Goal: Task Accomplishment & Management: Complete application form

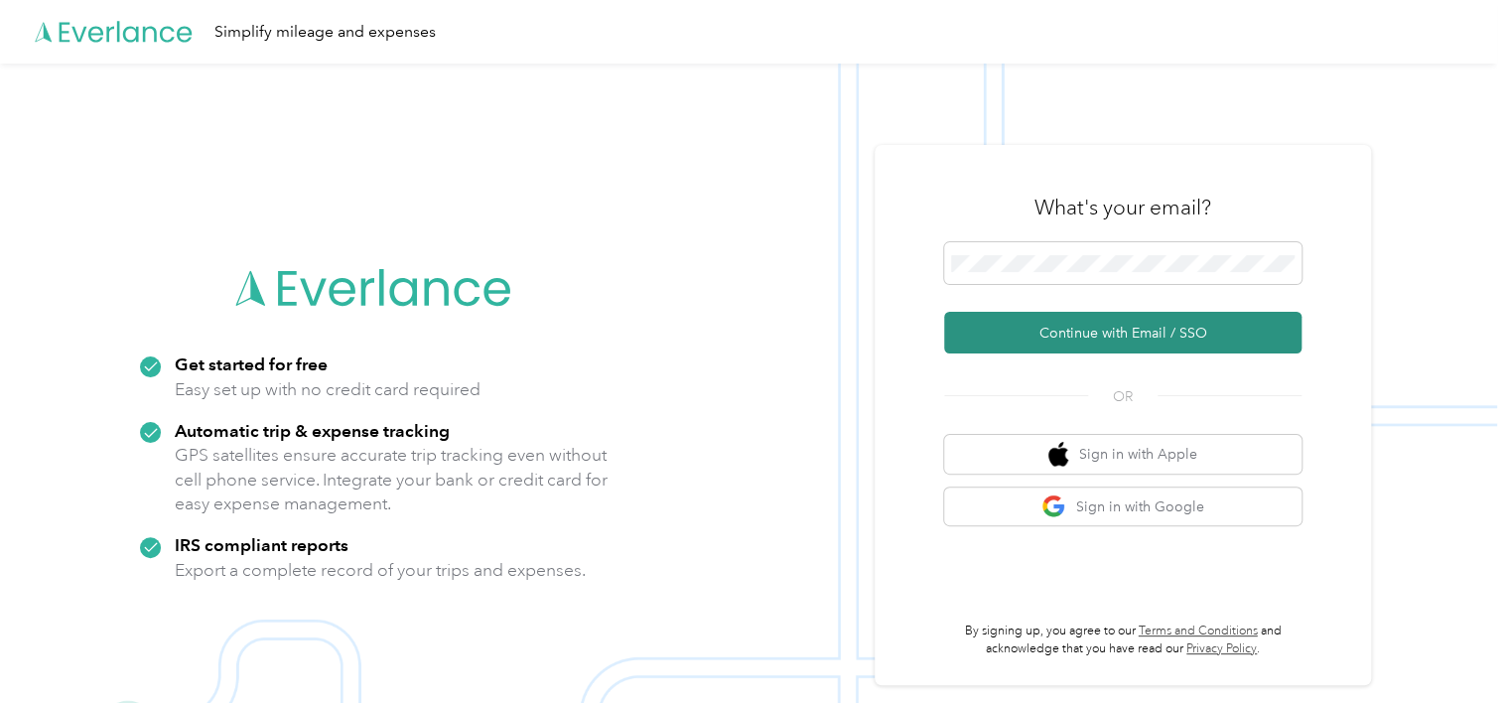
click at [1121, 341] on button "Continue with Email / SSO" at bounding box center [1123, 333] width 358 height 42
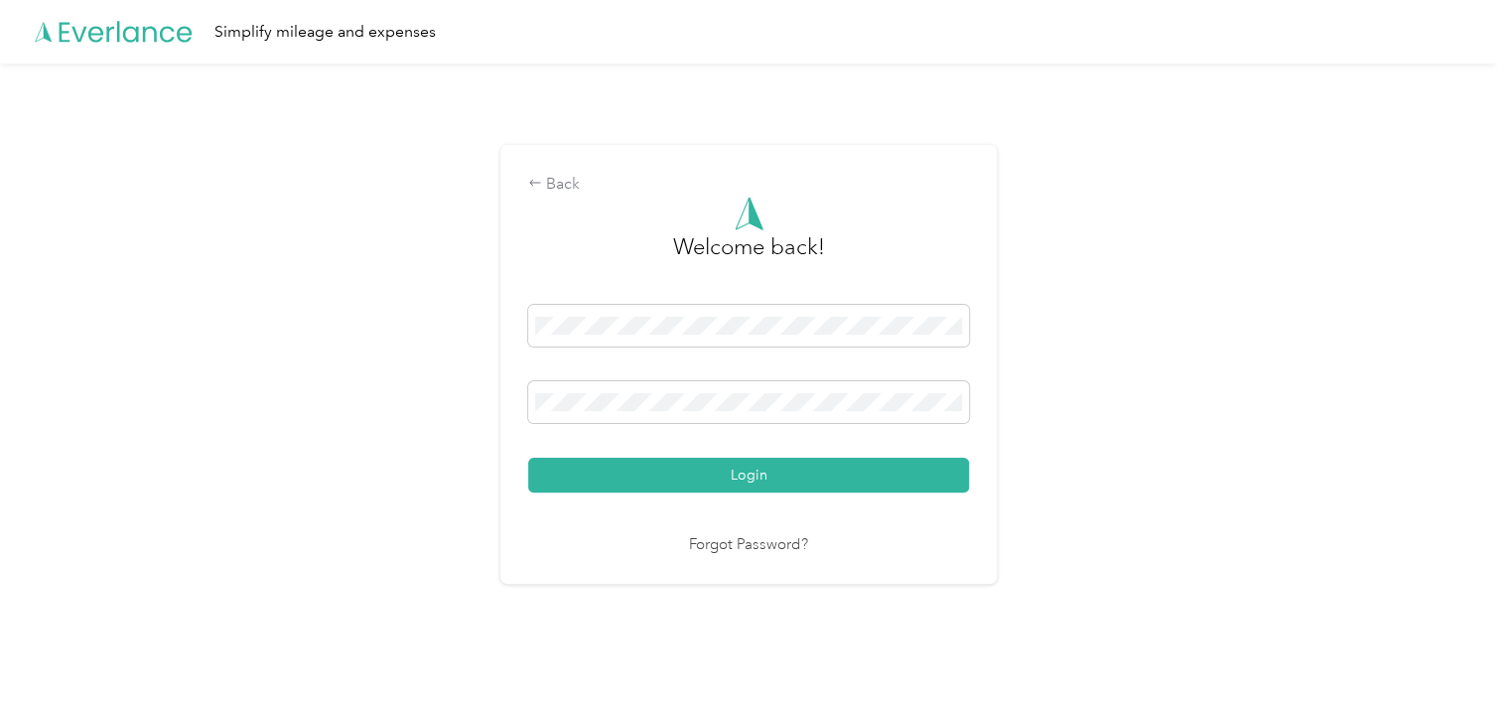
click at [1210, 418] on div "Back Welcome back! Login Forgot Password?" at bounding box center [749, 373] width 1498 height 619
click at [939, 483] on button "Login" at bounding box center [748, 475] width 441 height 35
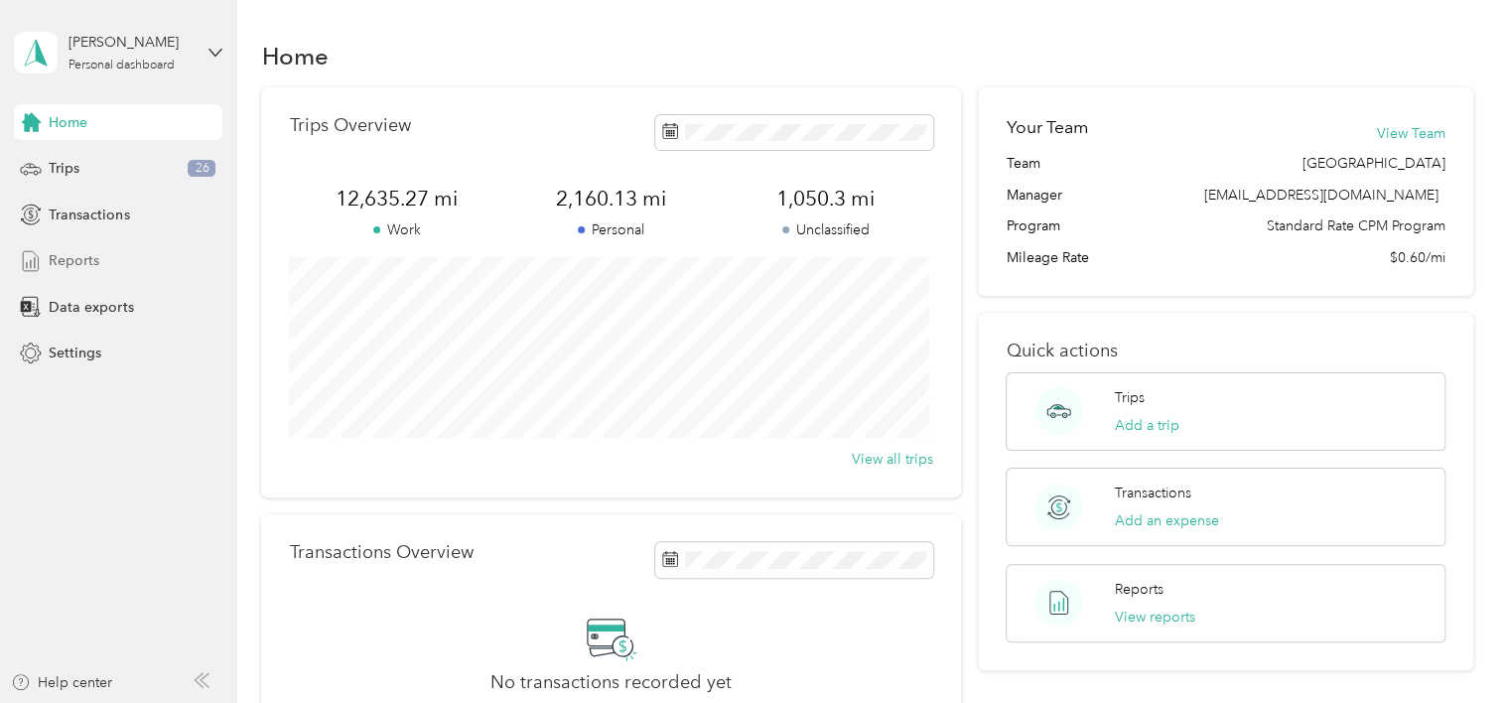
click at [88, 264] on span "Reports" at bounding box center [74, 260] width 51 height 21
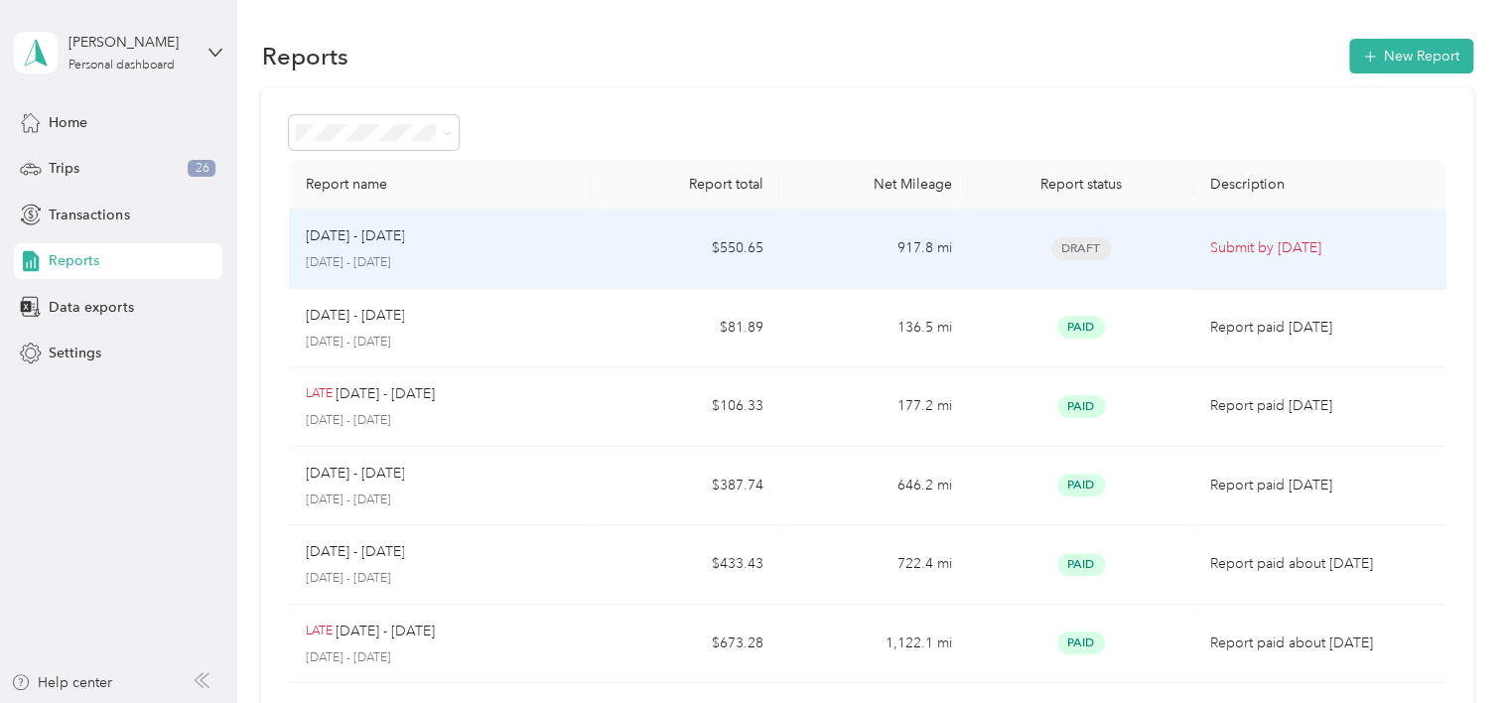
click at [1230, 243] on p "Submit by [DATE]" at bounding box center [1319, 248] width 219 height 22
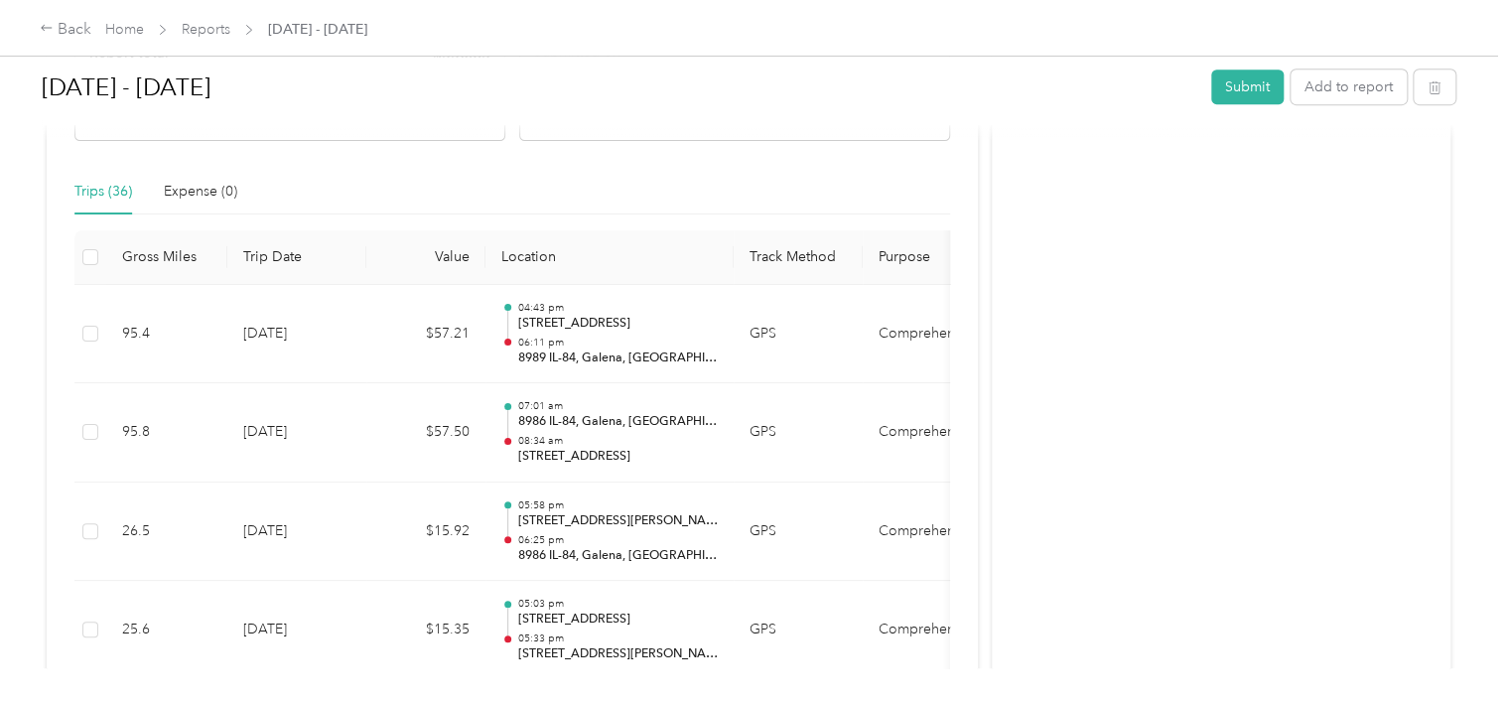
scroll to position [596, 0]
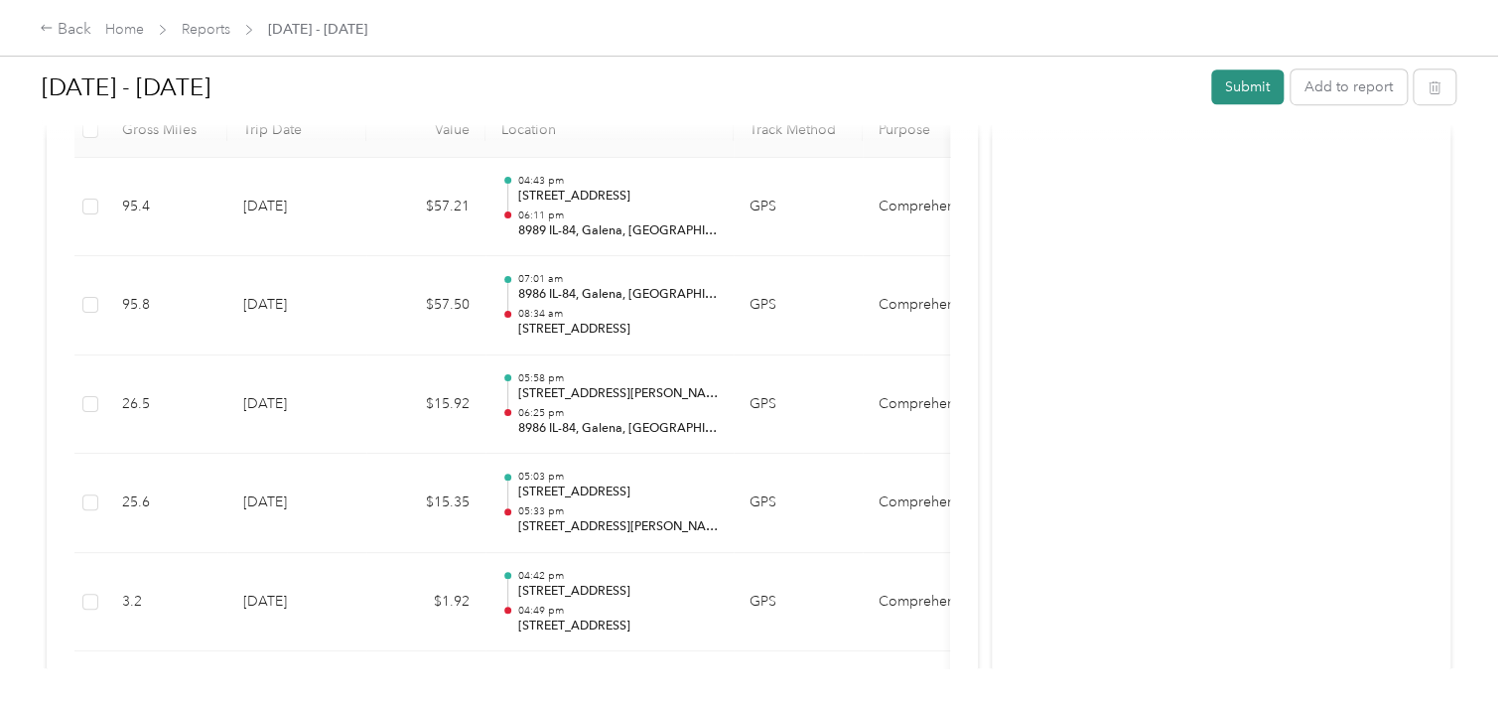
click at [1245, 87] on button "Submit" at bounding box center [1248, 87] width 72 height 35
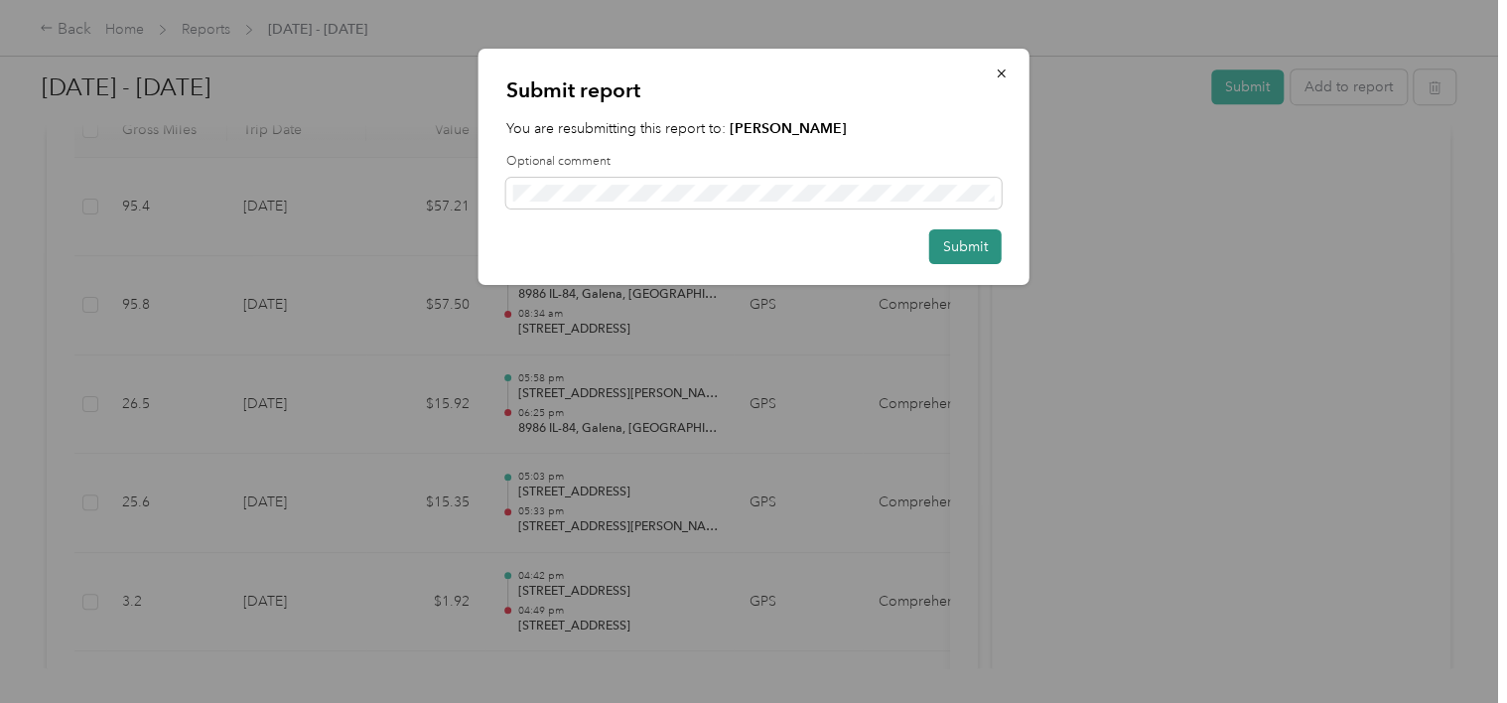
click at [957, 244] on button "Submit" at bounding box center [966, 246] width 72 height 35
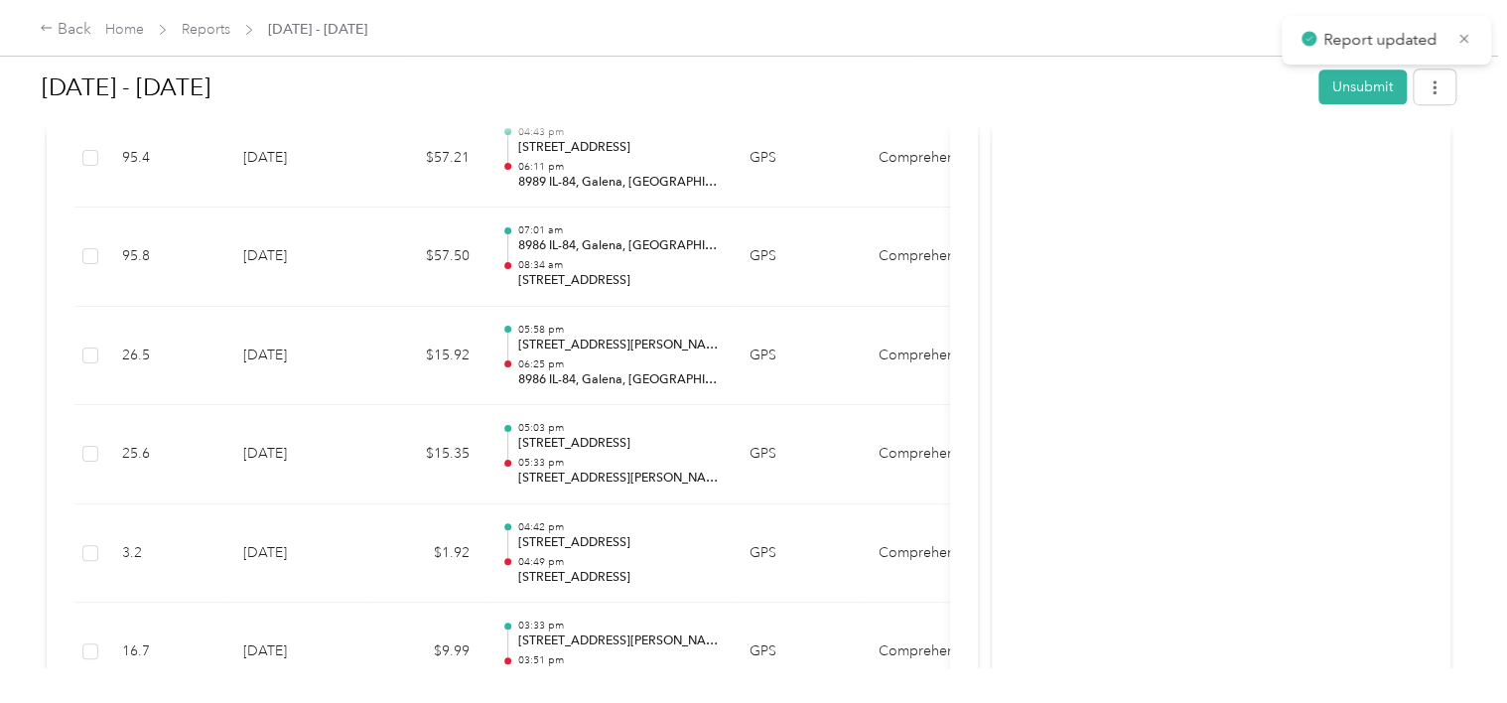
scroll to position [547, 0]
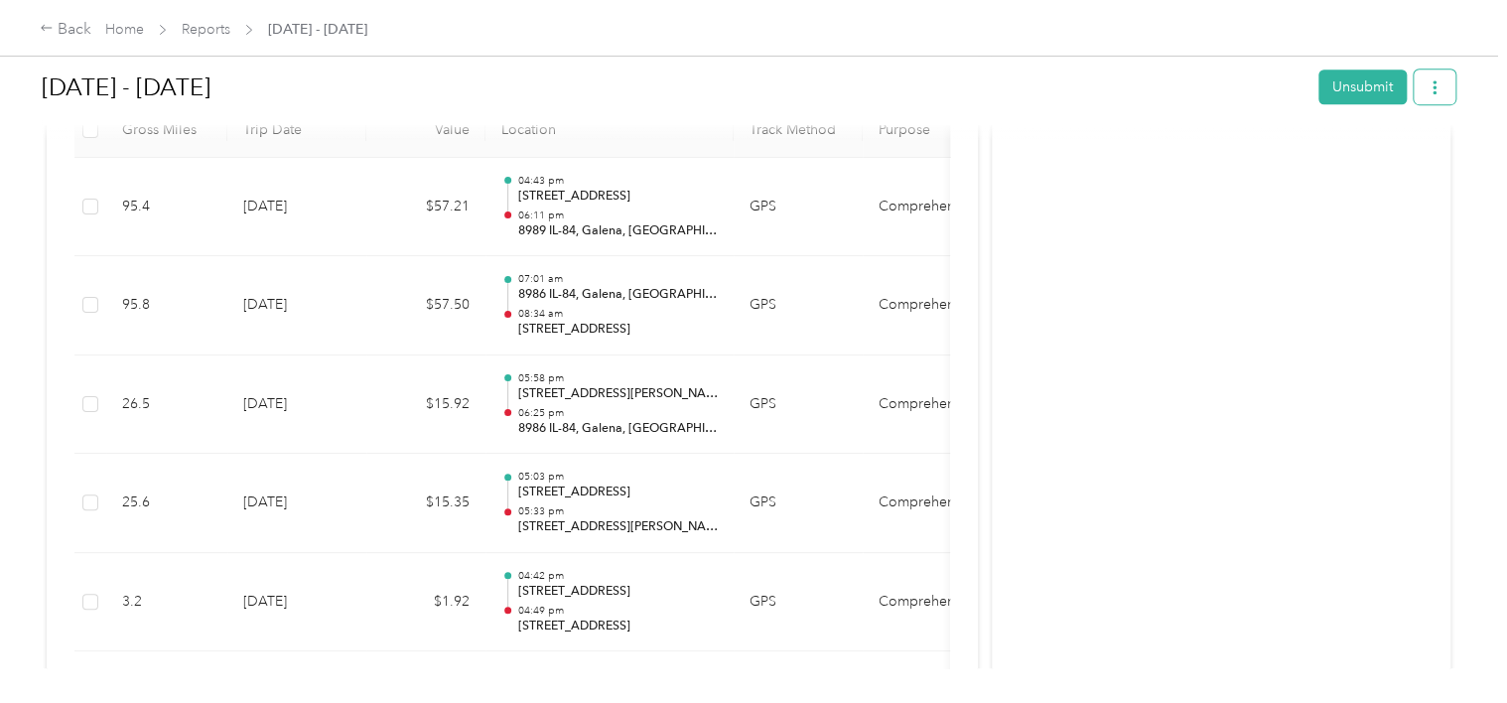
click at [1434, 89] on icon "button" at bounding box center [1435, 87] width 14 height 14
click at [1382, 159] on span "Download" at bounding box center [1374, 159] width 66 height 21
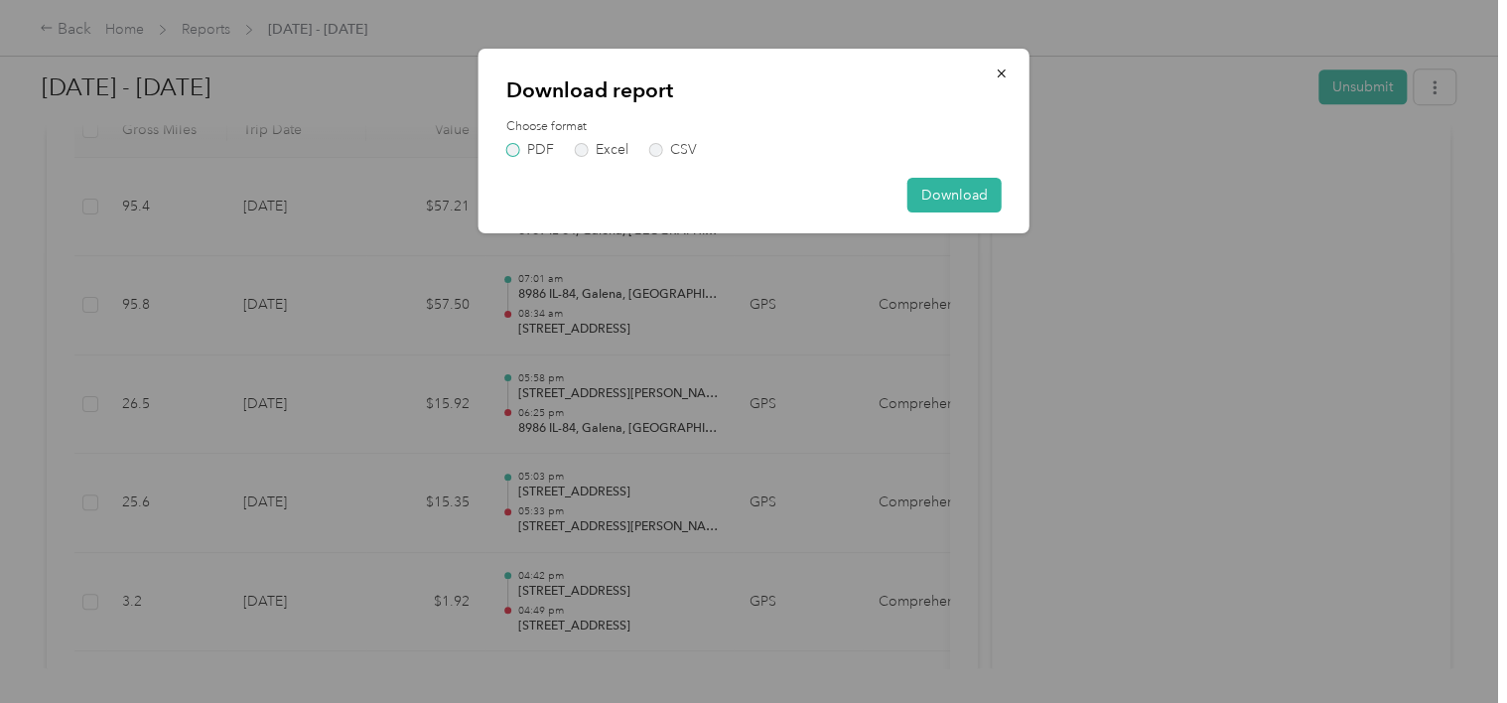
click at [516, 149] on label "PDF" at bounding box center [530, 150] width 48 height 14
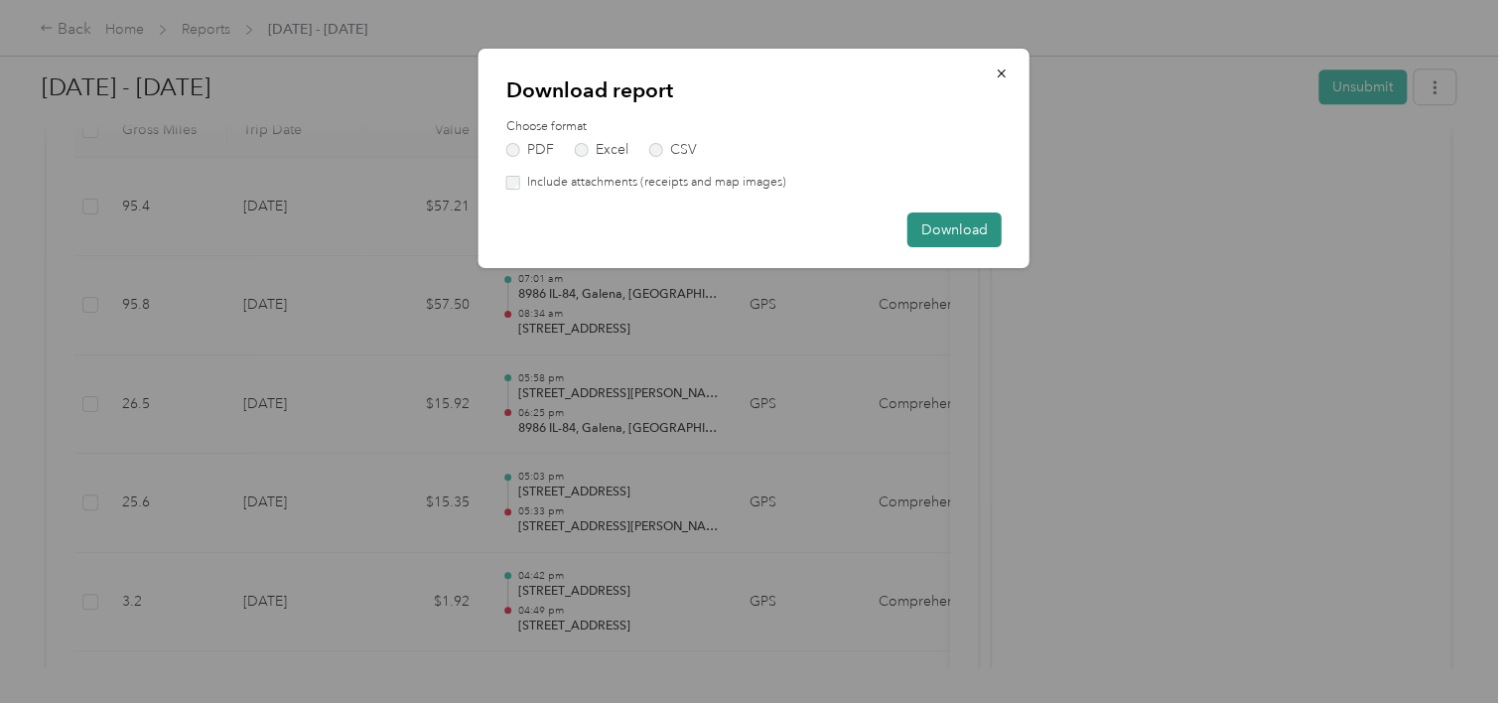
click at [961, 228] on button "Download" at bounding box center [955, 230] width 94 height 35
